Goal: Answer question/provide support

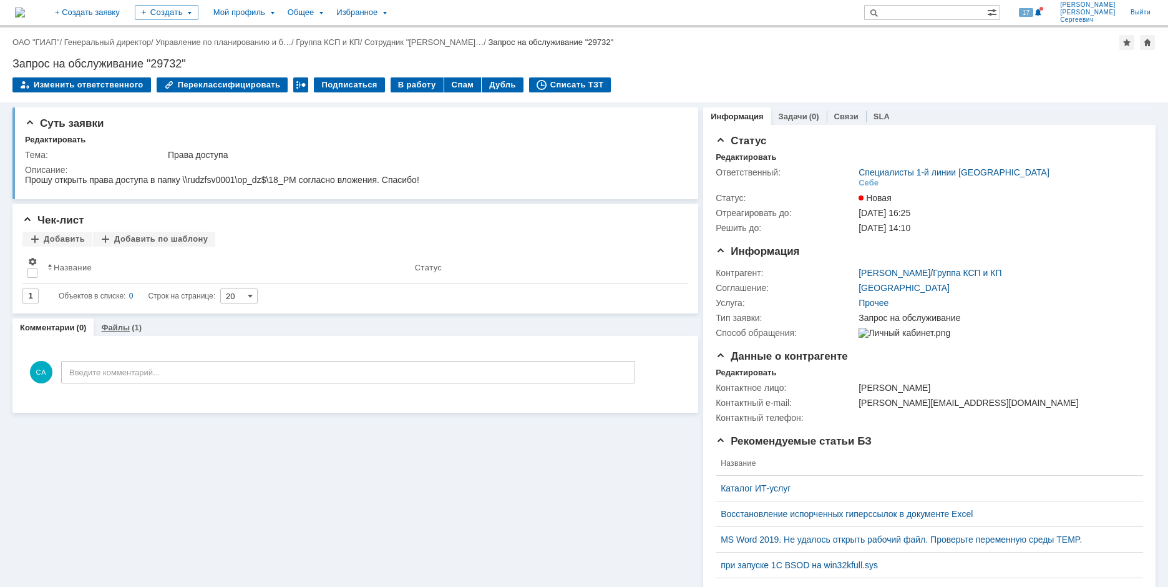
click at [113, 323] on link "Файлы" at bounding box center [115, 327] width 29 height 9
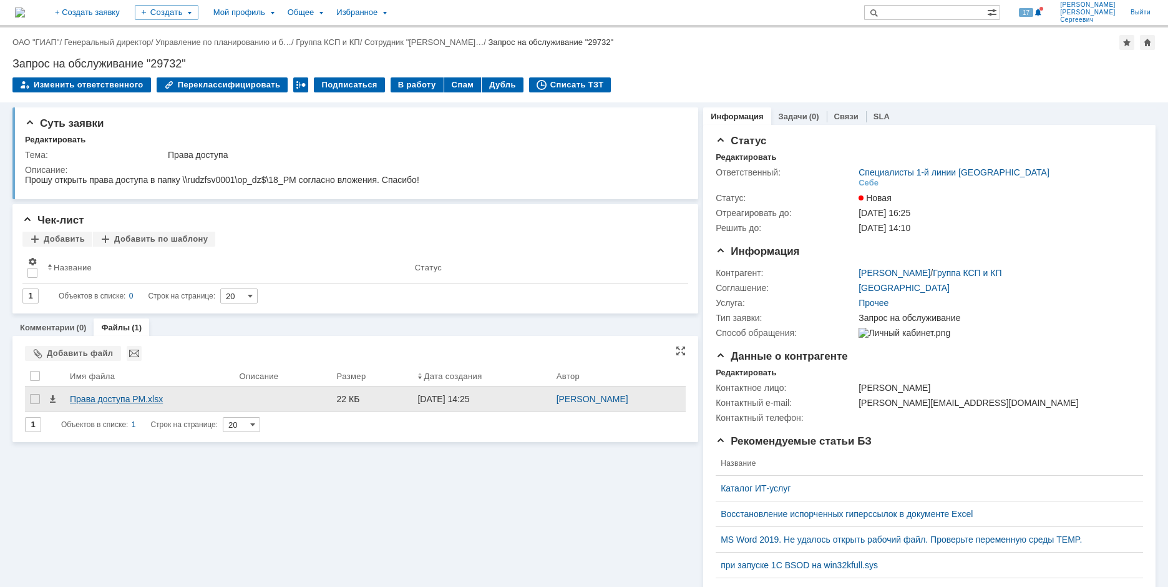
click at [102, 396] on div "Права доступа РМ.xlsx" at bounding box center [150, 399] width 160 height 10
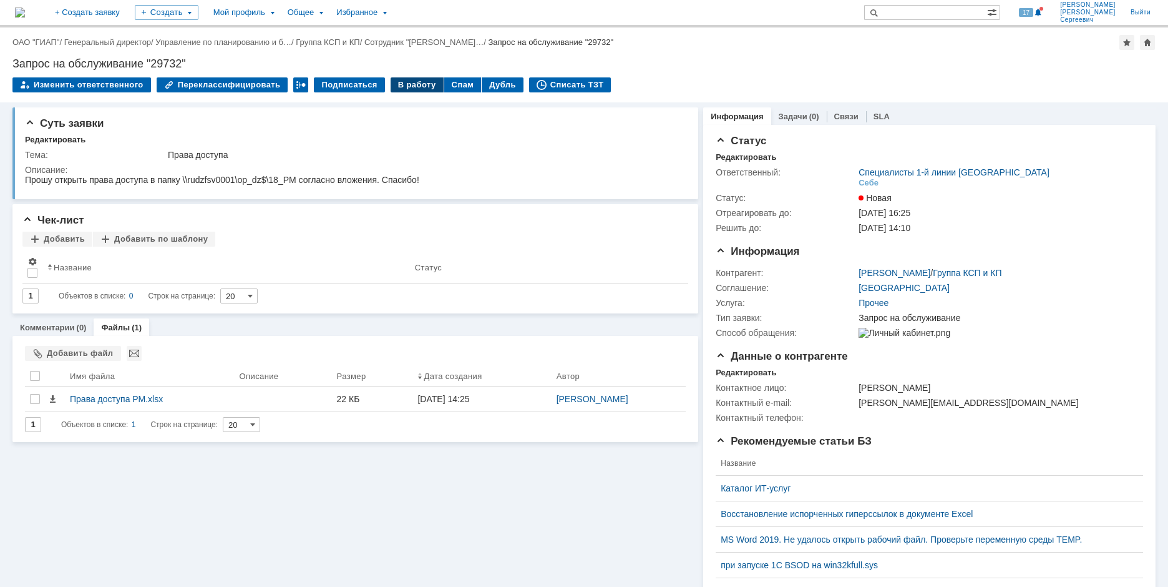
click at [395, 79] on div "В работу" at bounding box center [417, 84] width 53 height 15
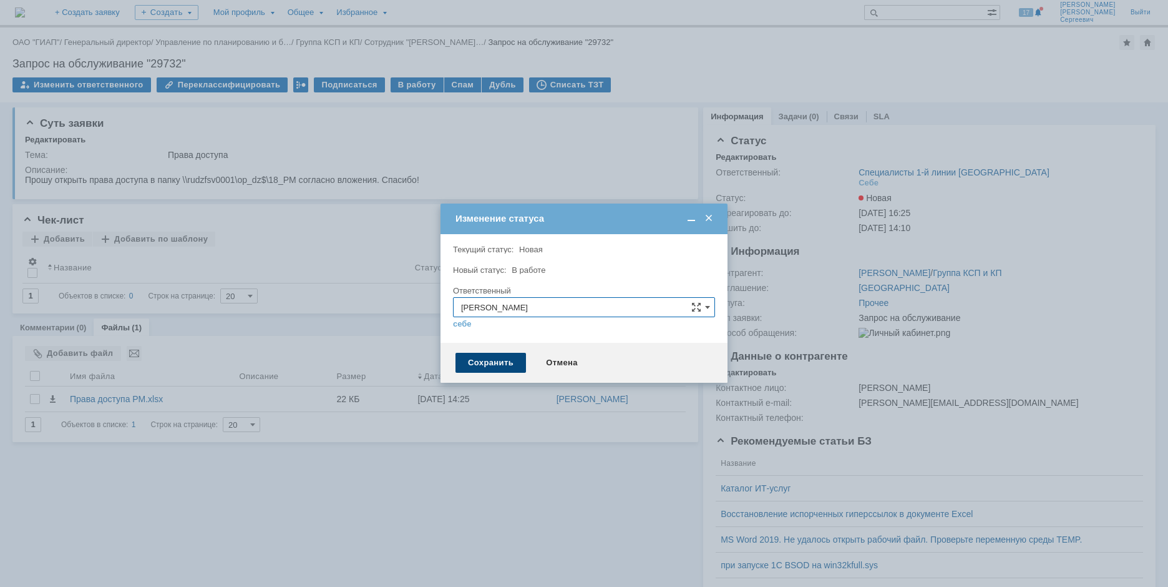
click at [492, 364] on div "Сохранить" at bounding box center [491, 363] width 71 height 20
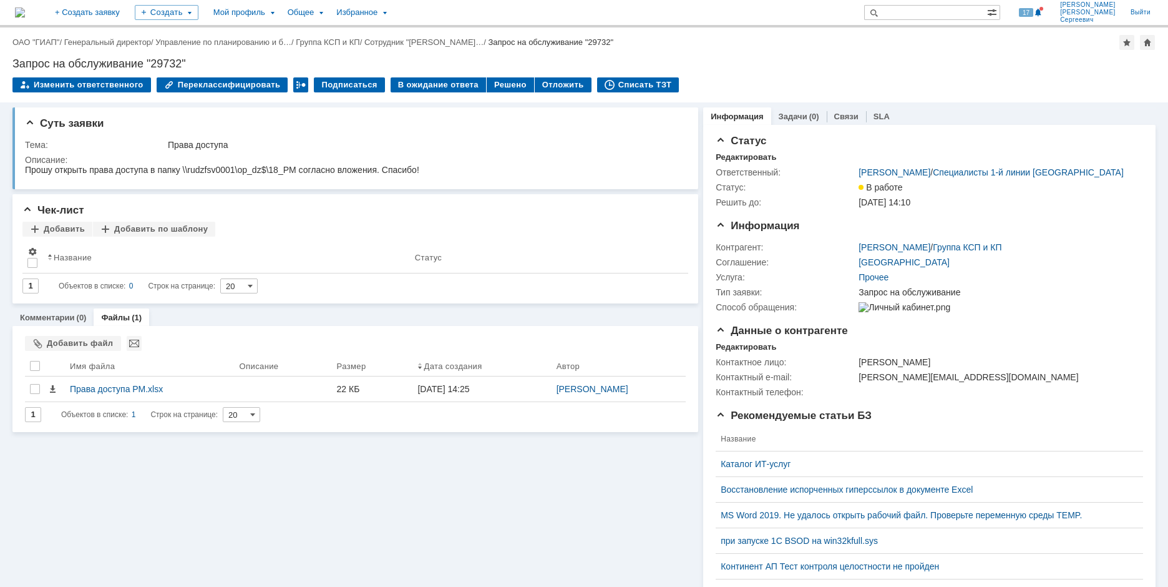
click at [8, 142] on div "Суть заявки Тема: Права доступа Описание: Чек-лист Добавить Добавить по шаблону…" at bounding box center [584, 432] width 1168 height 661
click at [626, 87] on div "Списать ТЗТ" at bounding box center [638, 84] width 82 height 15
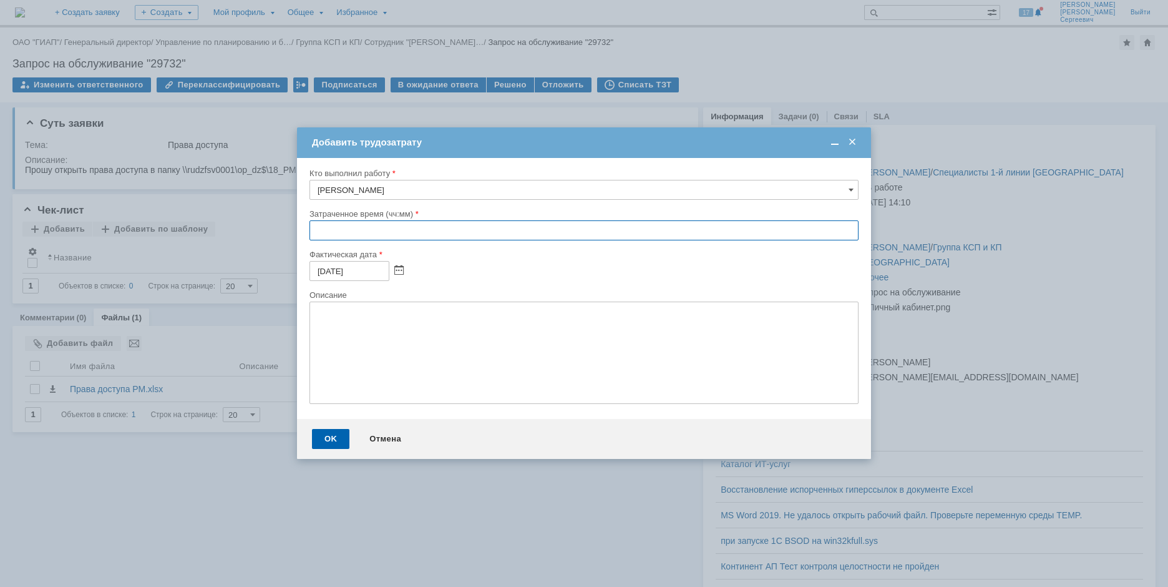
click at [317, 232] on input "text" at bounding box center [584, 230] width 549 height 20
type input "00:05"
click at [331, 446] on div "OK" at bounding box center [330, 439] width 37 height 20
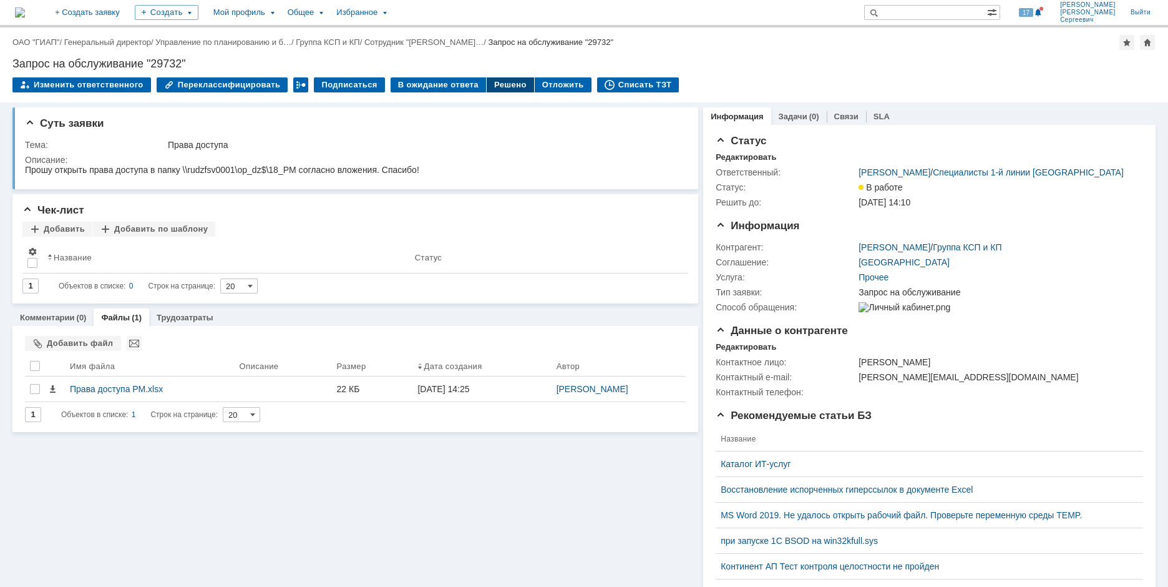
click at [491, 87] on div "Решено" at bounding box center [510, 84] width 47 height 15
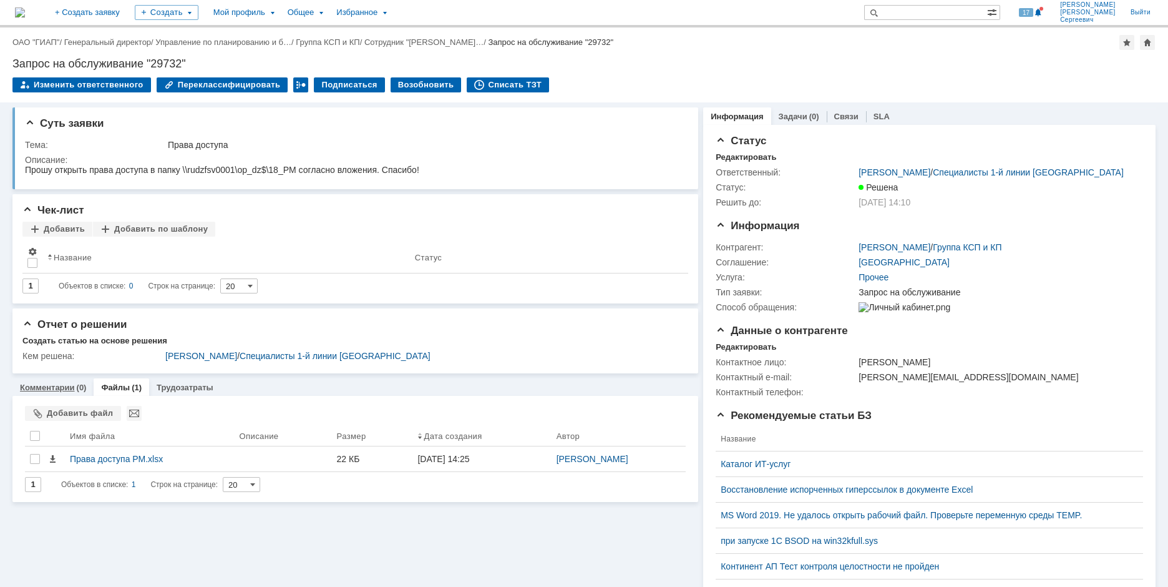
click at [62, 391] on link "Комментарии" at bounding box center [47, 387] width 55 height 9
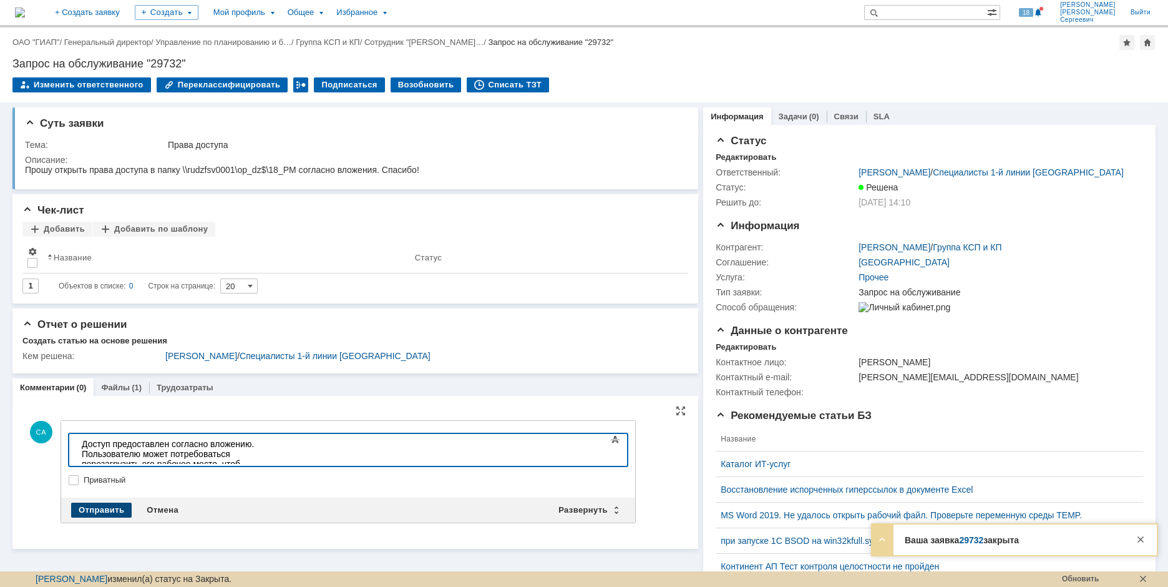
click at [105, 509] on div "Отправить" at bounding box center [101, 509] width 61 height 15
